Goal: Task Accomplishment & Management: Complete application form

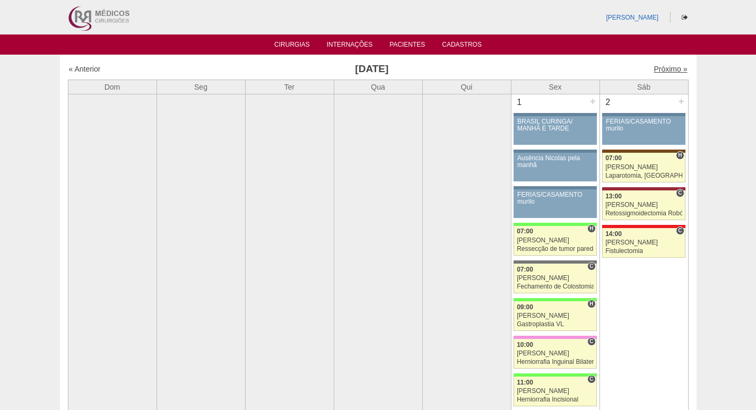
click at [659, 67] on link "Próximo »" at bounding box center [669, 69] width 33 height 8
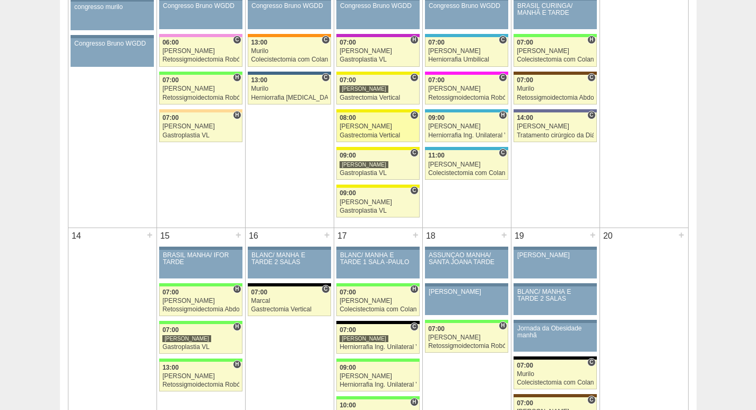
scroll to position [636, 0]
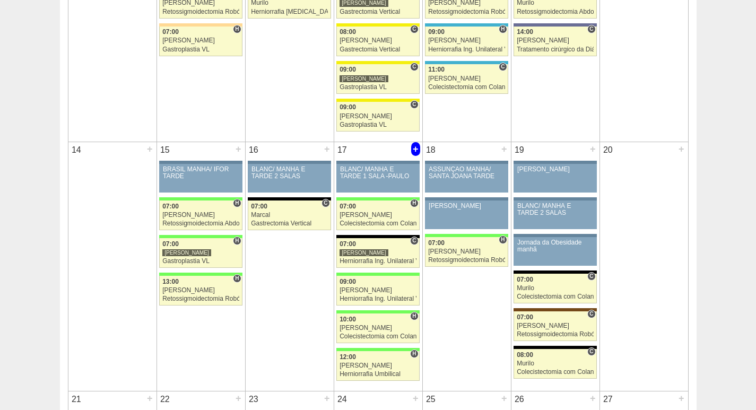
click at [417, 146] on div "+" at bounding box center [415, 149] width 9 height 14
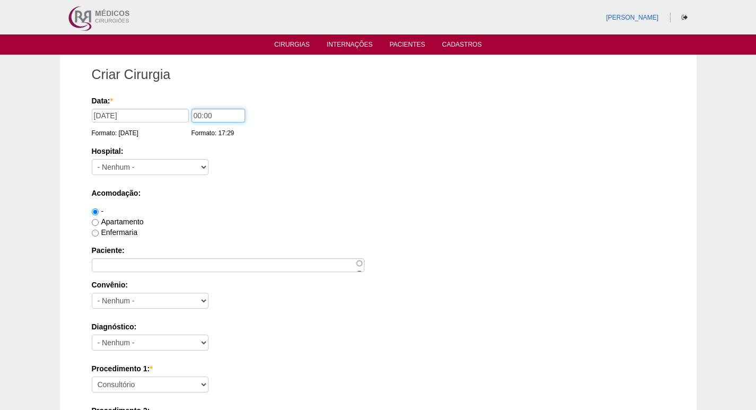
click at [197, 115] on input "00:00" at bounding box center [218, 116] width 54 height 14
type input "08:00"
click at [174, 165] on select "- [GEOGRAPHIC_DATA] - [DATE] [PERSON_NAME] Alvorada América Assunção Bartira Be…" at bounding box center [150, 167] width 117 height 16
select select "67"
click at [92, 159] on select "- [GEOGRAPHIC_DATA] - [DATE] [PERSON_NAME] Alvorada América Assunção Bartira Be…" at bounding box center [150, 167] width 117 height 16
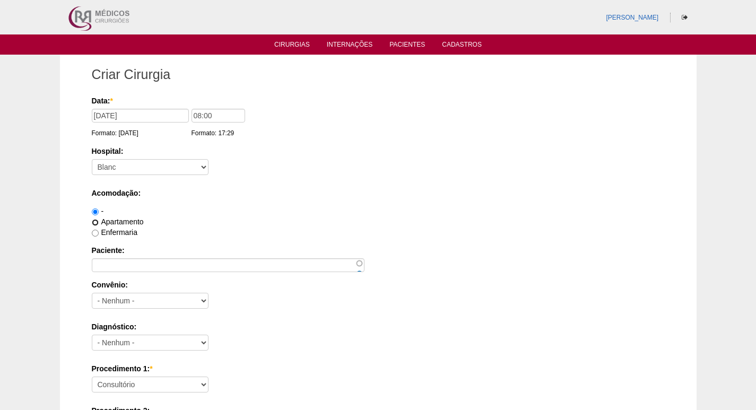
click at [94, 222] on input "Apartamento" at bounding box center [95, 222] width 7 height 7
radio input "true"
click at [94, 233] on input "Enfermaria" at bounding box center [95, 233] width 7 height 7
radio input "true"
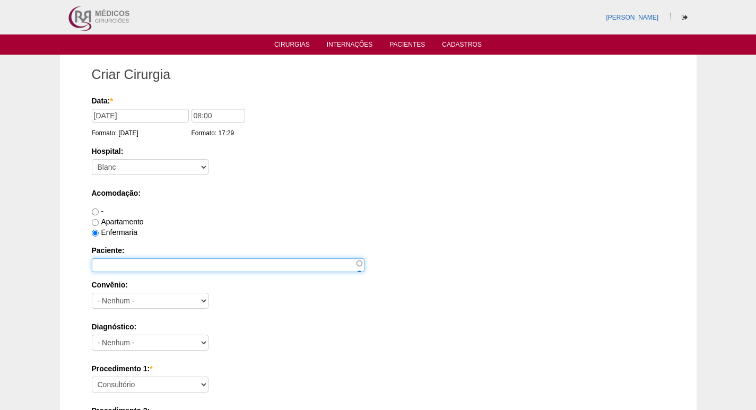
drag, startPoint x: 104, startPoint y: 266, endPoint x: 261, endPoint y: 173, distance: 182.2
click at [105, 266] on input "Paciente:" at bounding box center [228, 265] width 273 height 14
click at [136, 260] on input "Paciente:" at bounding box center [228, 265] width 273 height 14
paste input "Irian de Souza Santos"
type input "Irian de Souza Santos"
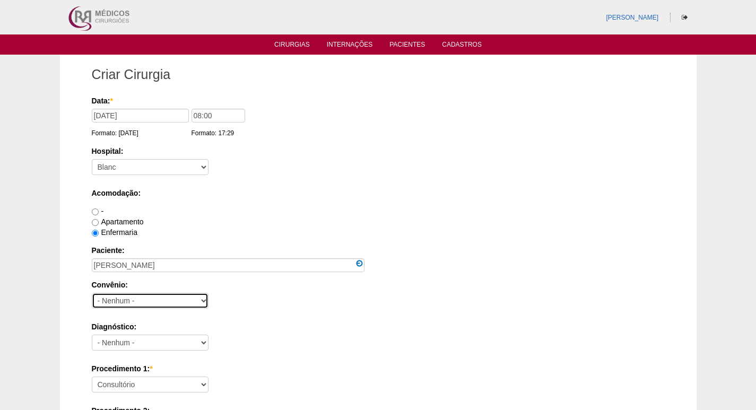
click at [139, 302] on select "- Nenhum - Abet Afresp Allianz Amil Blue Life Caasp Cabesp Caixa de Pensões Car…" at bounding box center [150, 301] width 117 height 16
select select "8907"
click at [92, 293] on select "- Nenhum - Abet Afresp Allianz Amil Blue Life Caasp Cabesp Caixa de Pensões Car…" at bounding box center [150, 301] width 117 height 16
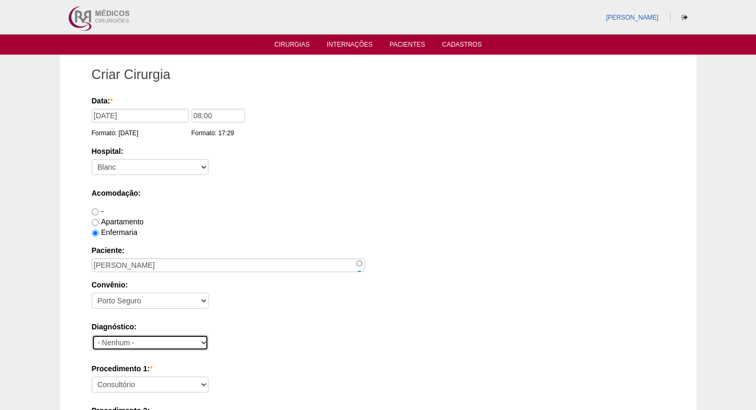
click at [147, 343] on select "- Nenhum - Abdome Agudo Abscesso Hepático Abscesso Perianal Abscesso Peritoneal…" at bounding box center [150, 343] width 117 height 16
select select "3707"
click at [92, 335] on select "- Nenhum - Abdome Agudo Abscesso Hepático Abscesso Perianal Abscesso Peritoneal…" at bounding box center [150, 343] width 117 height 16
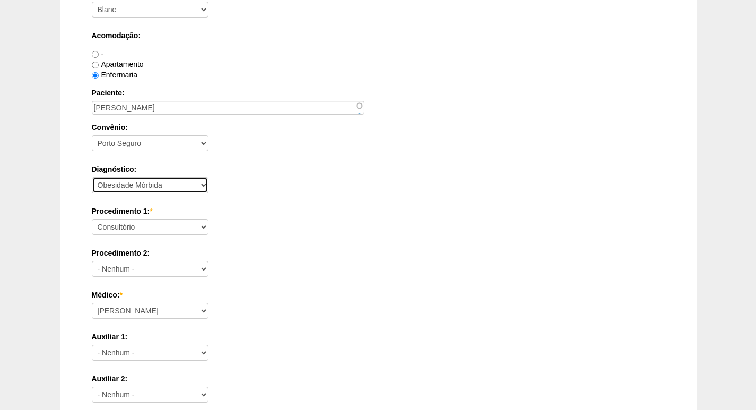
scroll to position [159, 0]
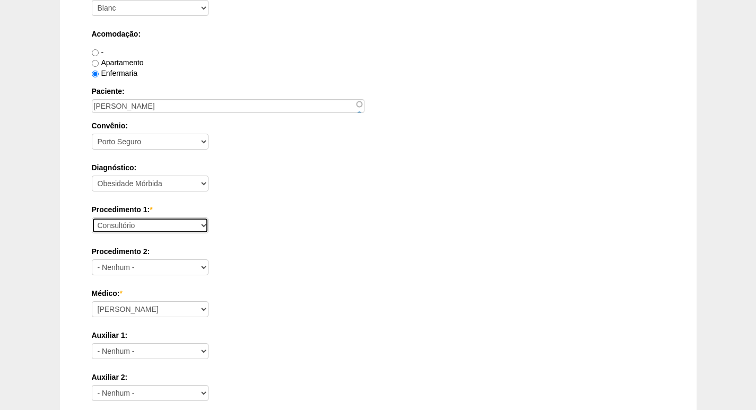
click at [131, 227] on select "Consultório Abscesso Hepático - Drenagem Abscesso perianal Amputação Abdômino P…" at bounding box center [150, 225] width 117 height 16
select select "3710"
click at [92, 217] on select "Consultório Abscesso Hepático - Drenagem Abscesso perianal Amputação Abdômino P…" at bounding box center [150, 225] width 117 height 16
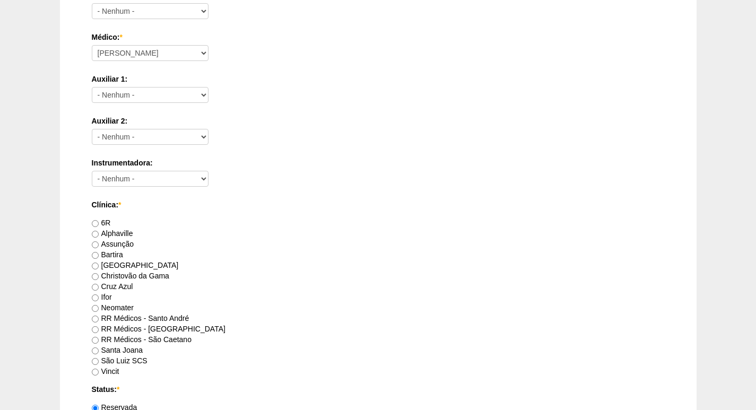
scroll to position [477, 0]
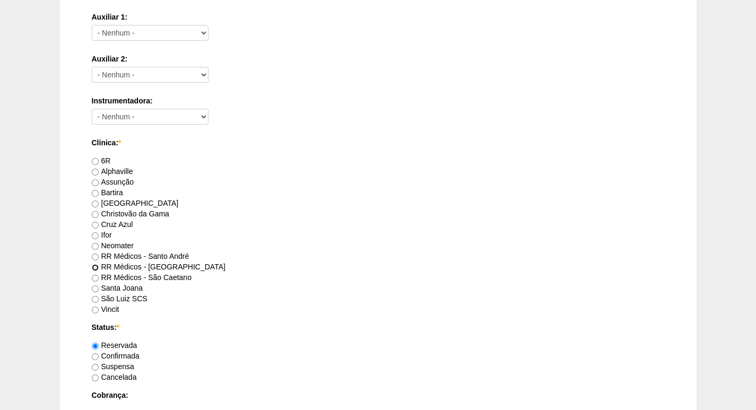
drag, startPoint x: 96, startPoint y: 264, endPoint x: 185, endPoint y: 247, distance: 90.2
click at [97, 265] on input "RR Médicos - São Bernardo do Campo" at bounding box center [95, 267] width 7 height 7
radio input "true"
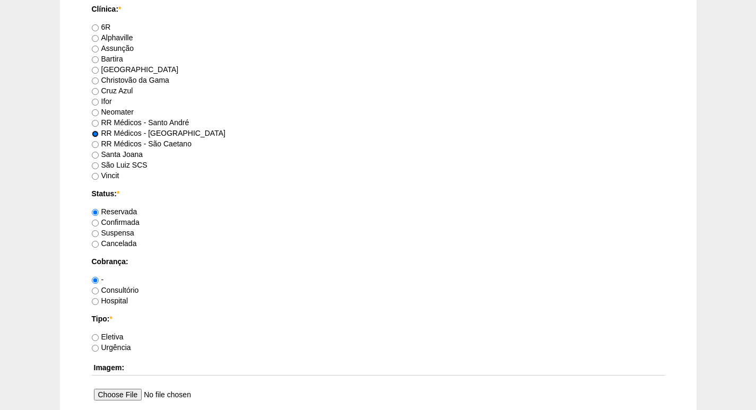
scroll to position [636, 0]
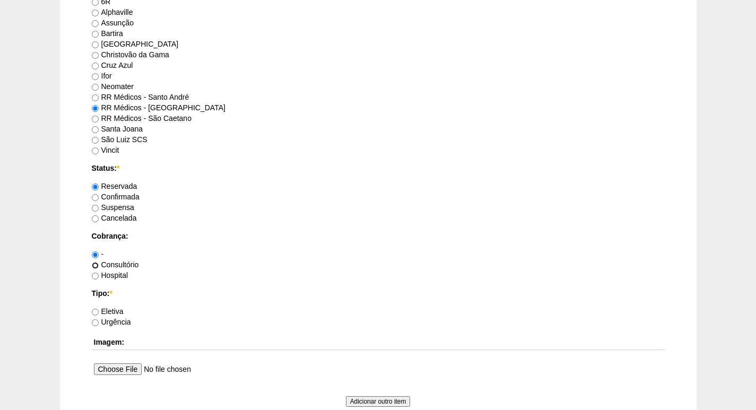
click at [95, 267] on input "Consultório" at bounding box center [95, 265] width 7 height 7
radio input "true"
click at [94, 312] on input "Eletiva" at bounding box center [95, 312] width 7 height 7
radio input "true"
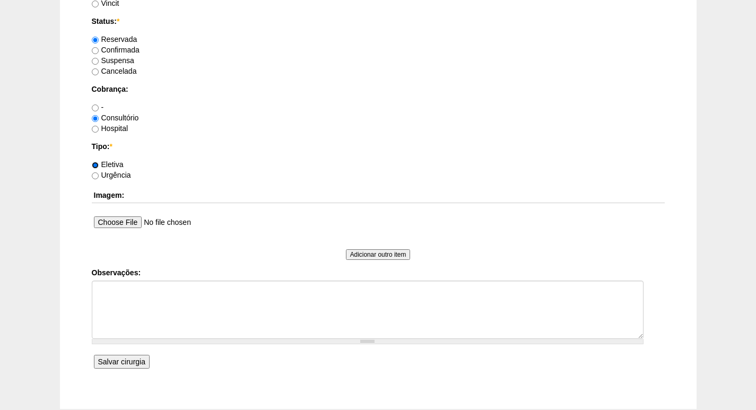
scroll to position [795, 0]
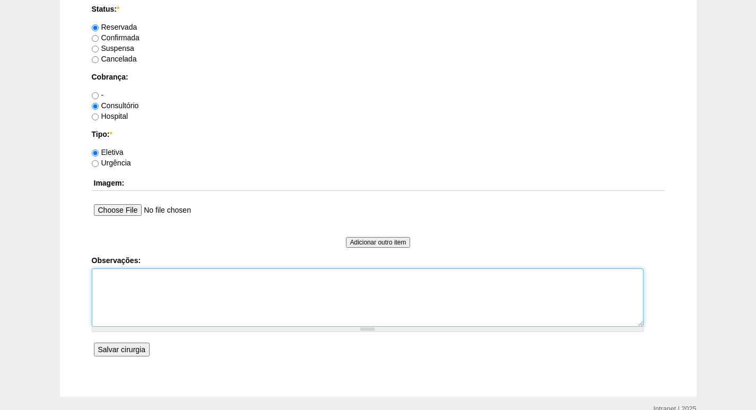
click at [128, 277] on textarea "Observações:" at bounding box center [367, 297] width 551 height 58
type textarea "Falta Aviso ve se consegue antecipar para 27/08"
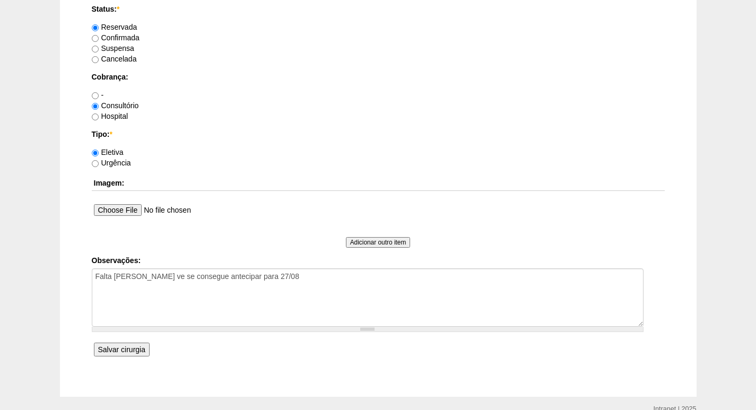
click at [118, 347] on input "Salvar cirurgia" at bounding box center [122, 350] width 56 height 14
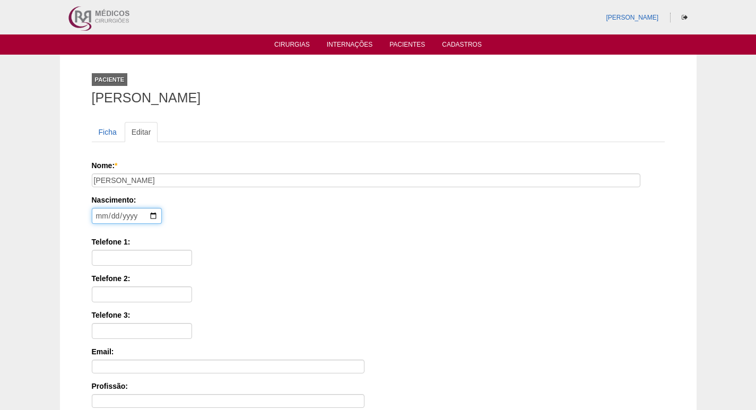
drag, startPoint x: 95, startPoint y: 218, endPoint x: 93, endPoint y: 212, distance: 6.7
click at [95, 217] on input "date" at bounding box center [127, 216] width 70 height 16
type input "1979-03-20"
click at [107, 255] on input "Telefone 1:" at bounding box center [142, 258] width 100 height 16
paste input "97289-8656"
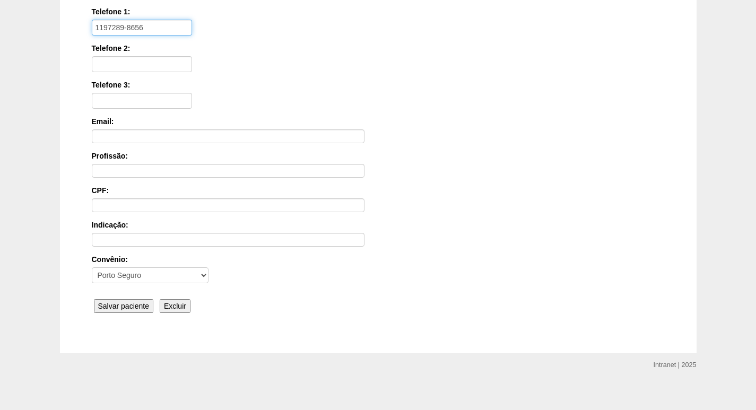
scroll to position [238, 0]
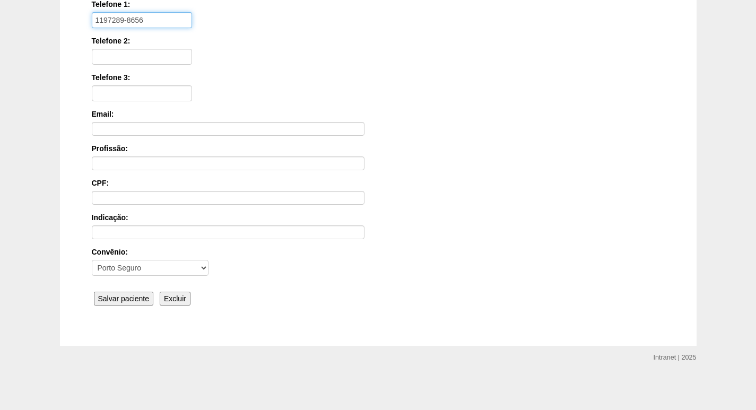
type input "1197289-8656"
click at [123, 298] on input "Salvar paciente" at bounding box center [124, 299] width 60 height 14
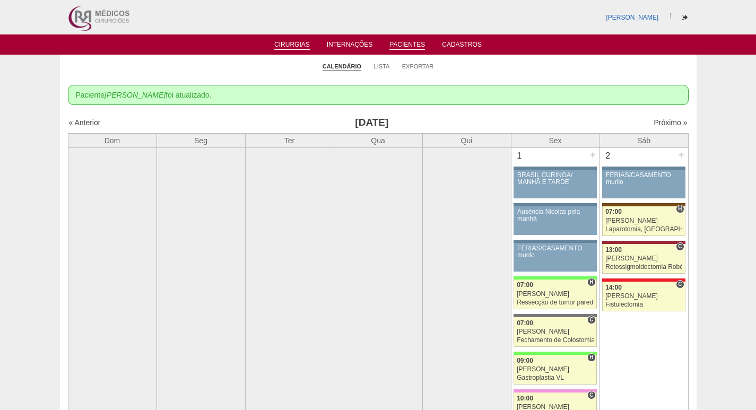
click at [406, 44] on link "Pacientes" at bounding box center [407, 45] width 36 height 9
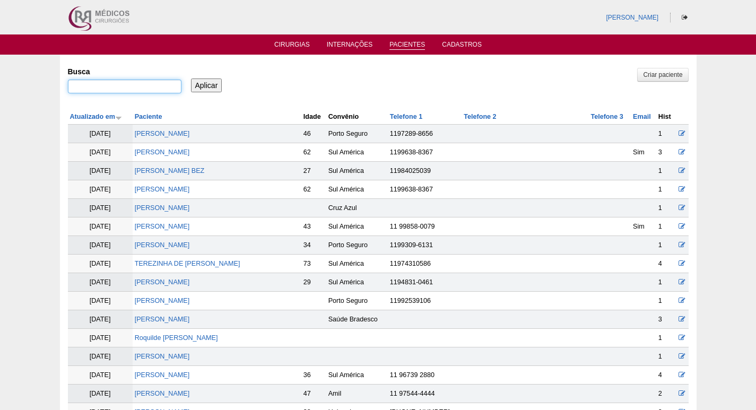
click at [102, 87] on input "Busca" at bounding box center [124, 87] width 113 height 14
paste input "[PERSON_NAME]"
type input ""[PERSON_NAME]""
click at [208, 86] on input "Aplicar" at bounding box center [206, 85] width 31 height 14
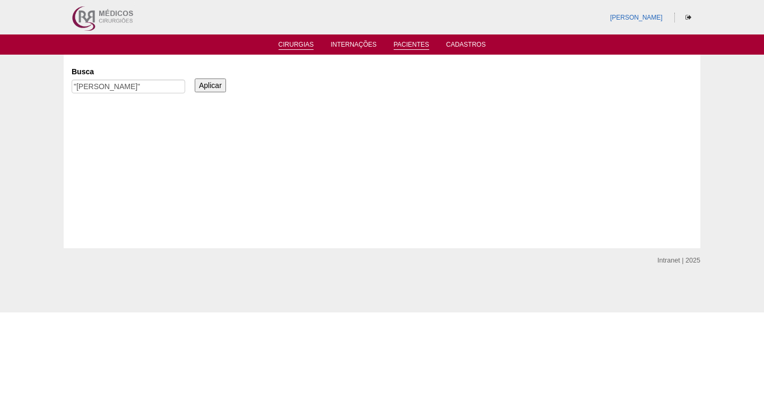
click at [304, 40] on li "Cirurgias" at bounding box center [296, 44] width 50 height 8
click at [292, 47] on link "Cirurgias" at bounding box center [296, 45] width 36 height 9
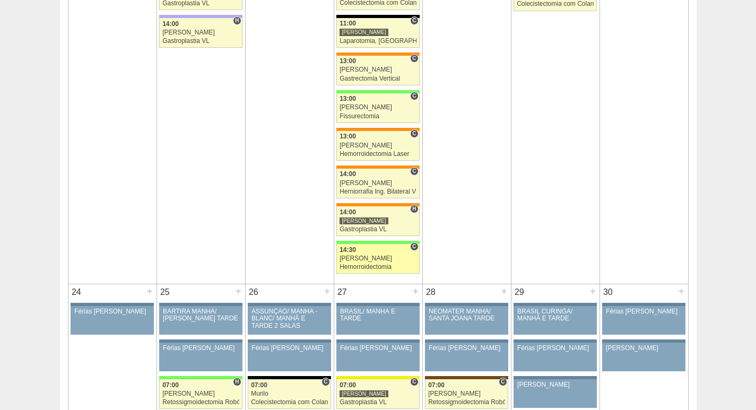
scroll to position [2280, 0]
